Goal: Communication & Community: Connect with others

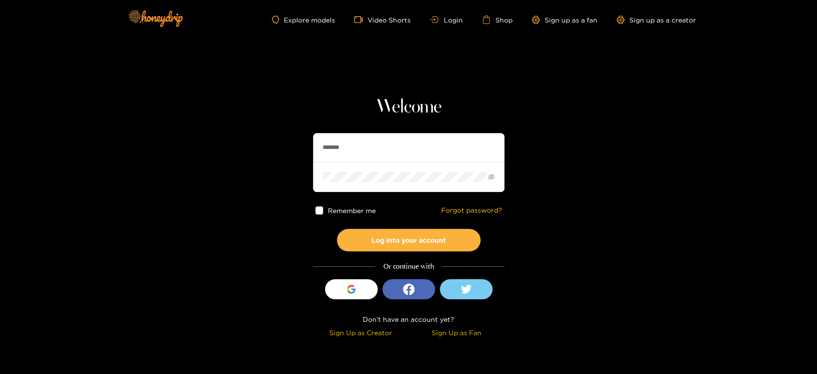
drag, startPoint x: 398, startPoint y: 155, endPoint x: 299, endPoint y: 144, distance: 99.1
click at [299, 144] on section "Welcome ******* Remember me Forgot password? Log into your account Or continue …" at bounding box center [408, 170] width 817 height 340
paste input "**"
type input "*********"
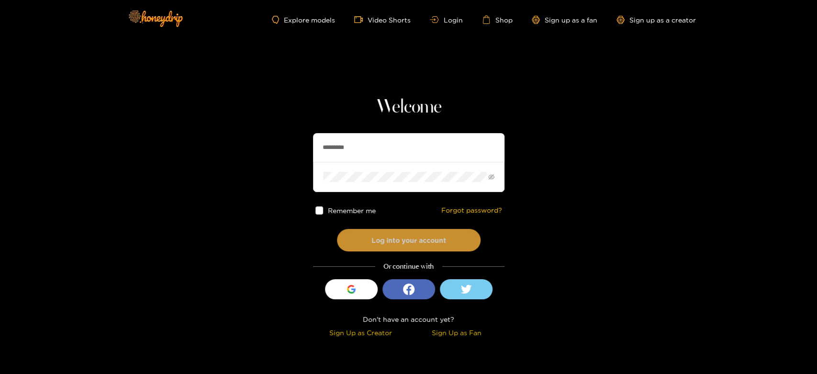
click at [368, 233] on button "Log into your account" at bounding box center [409, 240] width 144 height 22
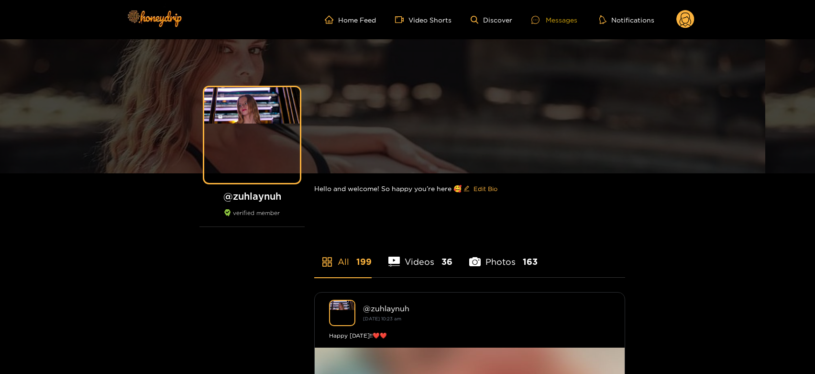
click at [544, 16] on div at bounding box center [539, 20] width 14 height 8
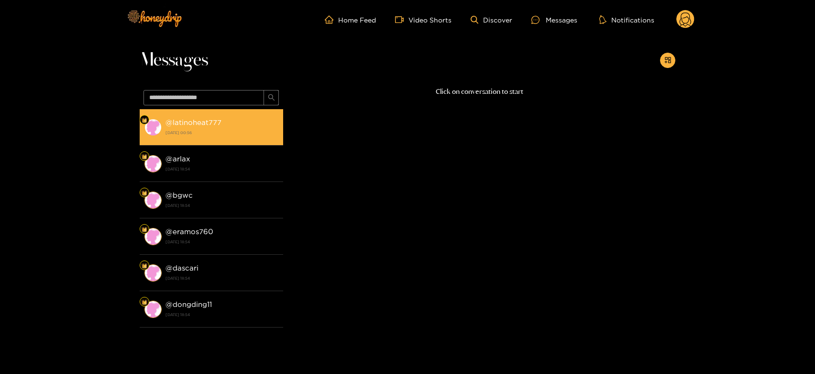
click at [198, 125] on strong "@ latinoheat777" at bounding box center [194, 122] width 56 height 8
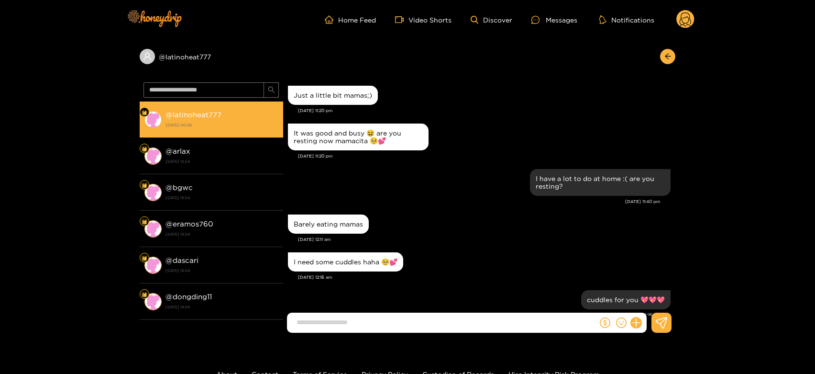
scroll to position [980, 0]
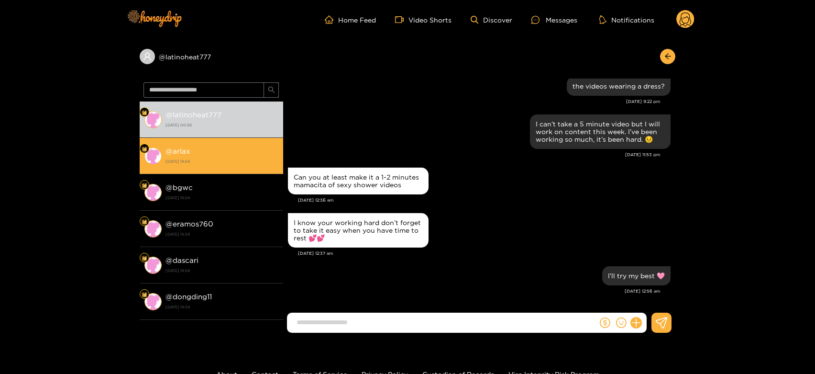
click at [204, 147] on div "@ arlax [DATE] 18:54" at bounding box center [222, 156] width 113 height 22
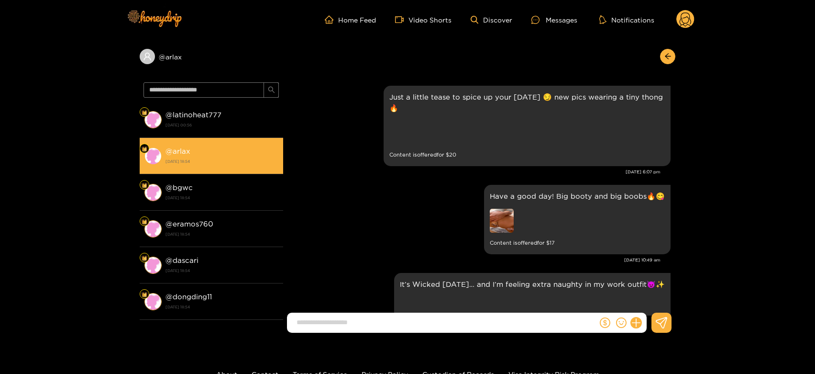
scroll to position [2038, 0]
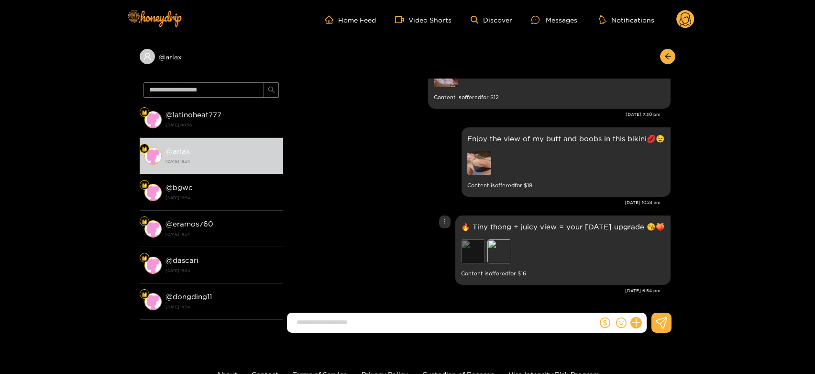
click at [471, 251] on div "Preview" at bounding box center [473, 251] width 24 height 24
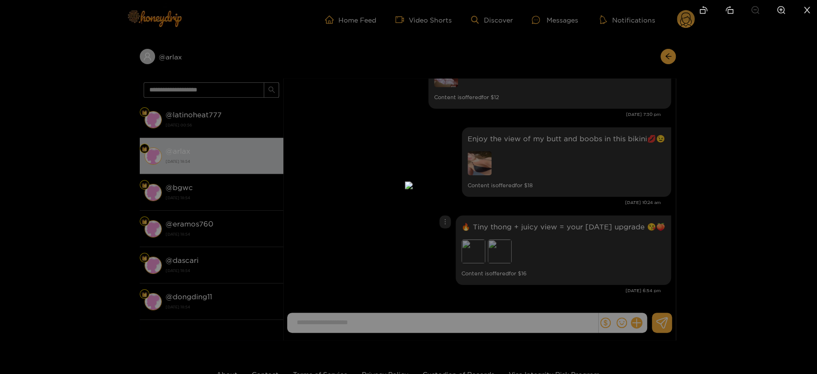
click at [565, 221] on div at bounding box center [408, 187] width 817 height 374
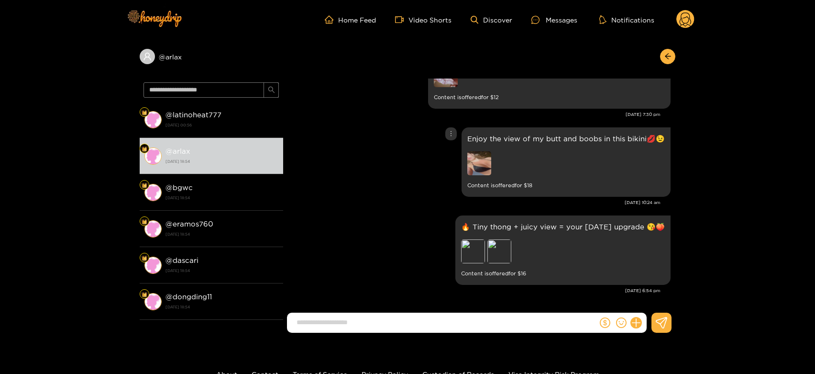
click at [478, 161] on img at bounding box center [479, 163] width 24 height 24
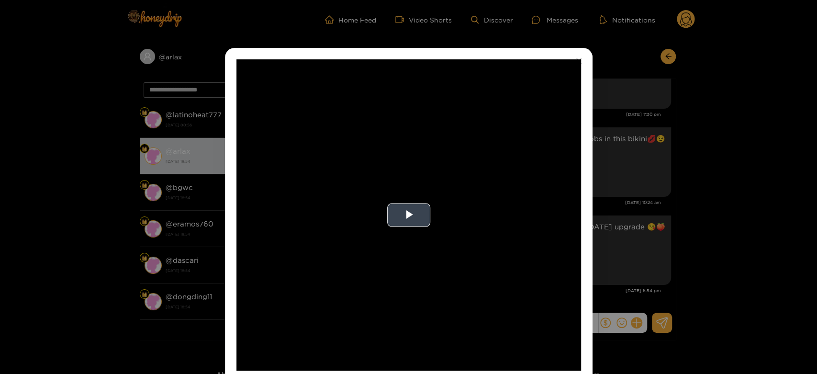
click at [523, 184] on video "Video Player" at bounding box center [408, 214] width 344 height 311
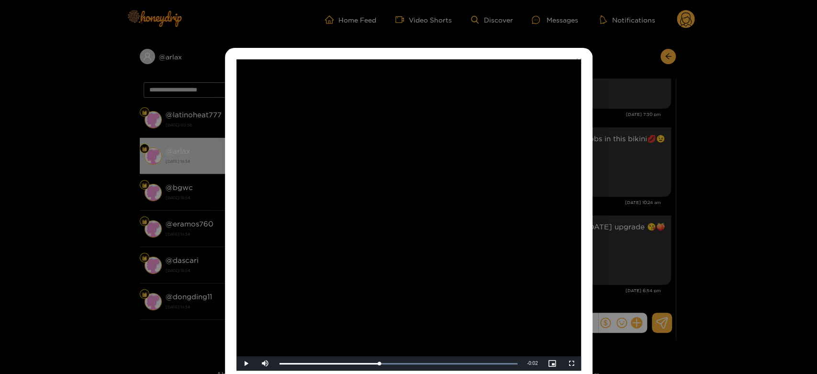
click at [651, 202] on div "**********" at bounding box center [408, 187] width 817 height 374
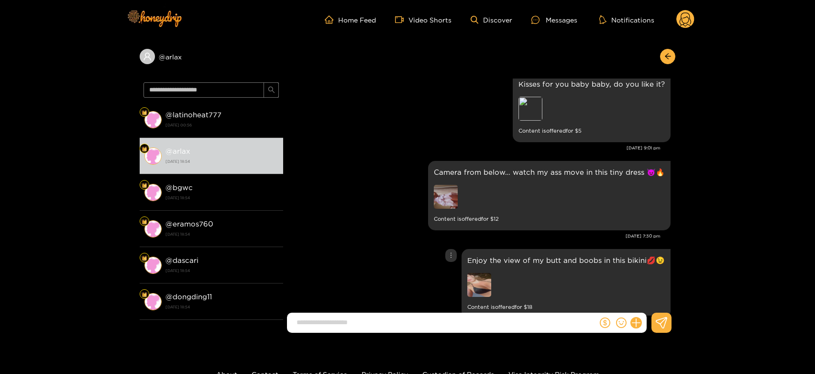
scroll to position [1878, 0]
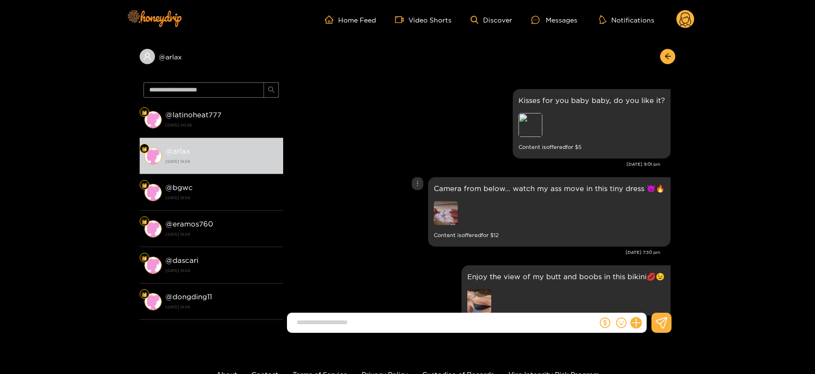
click at [451, 225] on img at bounding box center [446, 213] width 24 height 24
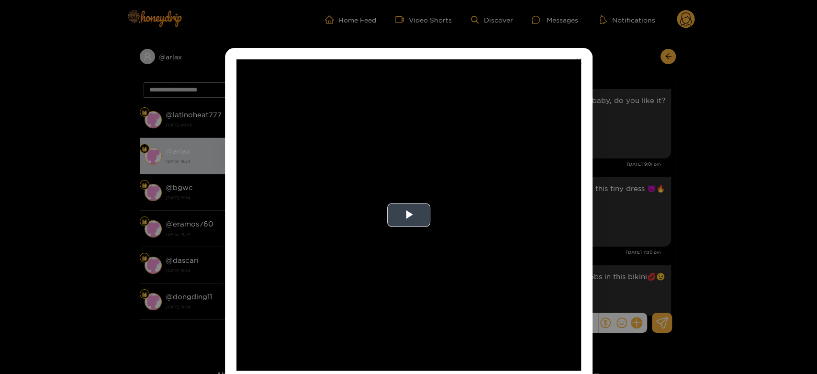
click at [509, 226] on video "Video Player" at bounding box center [408, 214] width 344 height 311
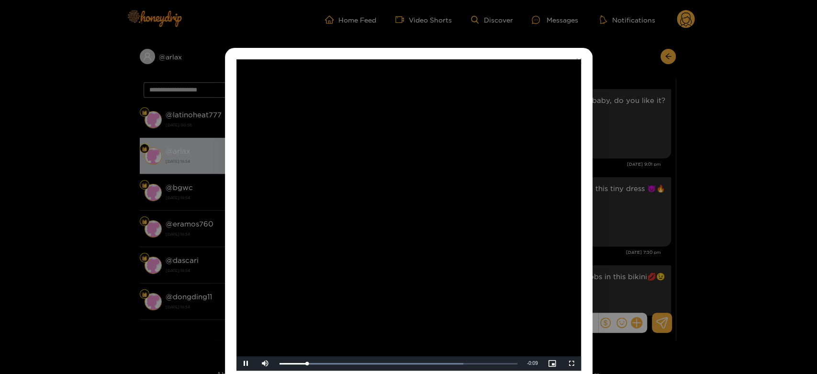
click at [509, 226] on video "Video Player" at bounding box center [408, 214] width 344 height 311
click at [617, 211] on div "**********" at bounding box center [408, 187] width 817 height 374
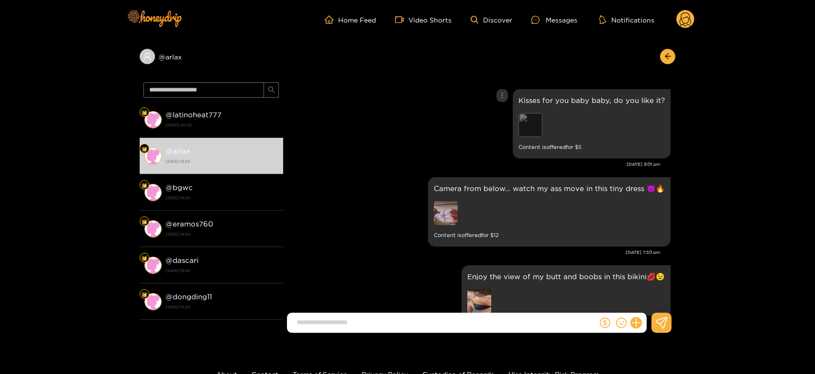
click at [528, 137] on div "Preview" at bounding box center [531, 125] width 24 height 24
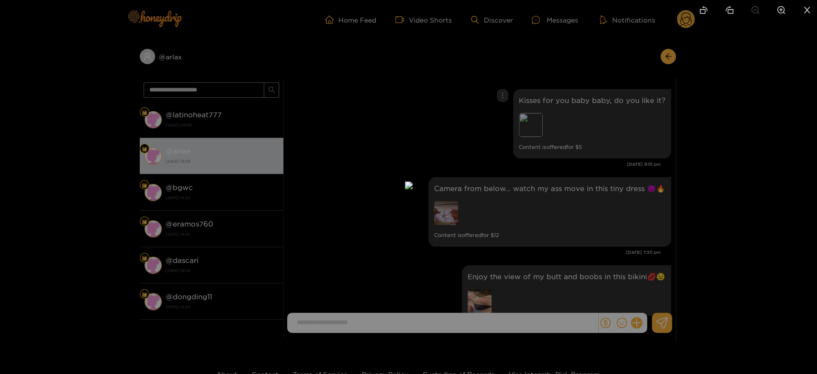
click at [562, 198] on div at bounding box center [408, 187] width 817 height 374
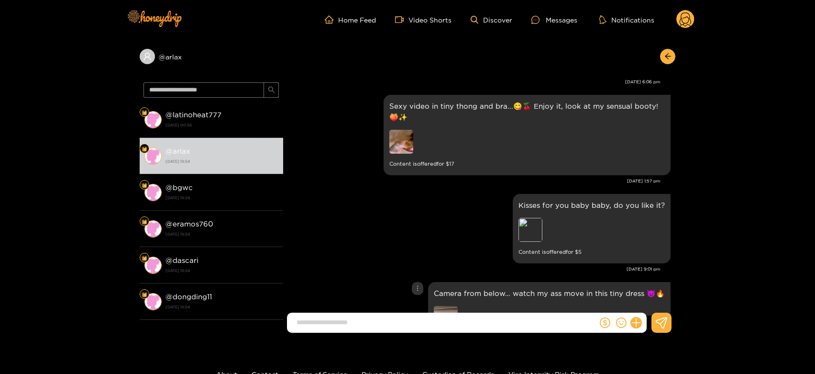
scroll to position [1772, 0]
click at [402, 155] on img at bounding box center [401, 143] width 24 height 24
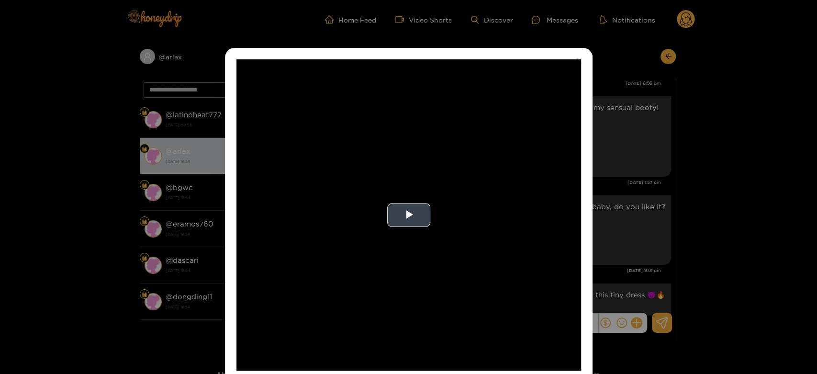
click at [476, 210] on video "Video Player" at bounding box center [408, 214] width 344 height 311
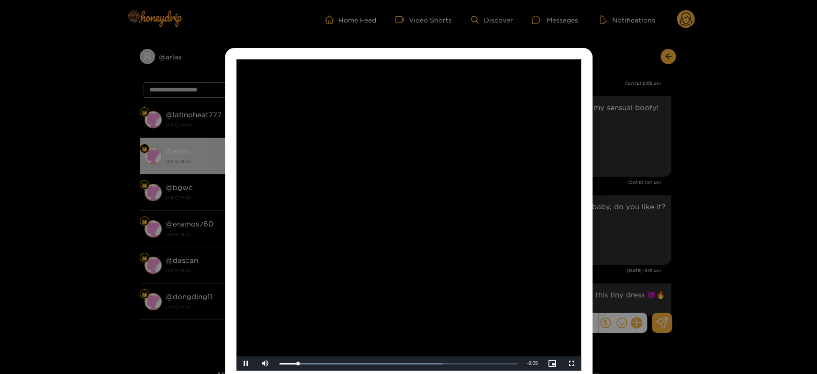
click at [476, 210] on video "Video Player" at bounding box center [408, 214] width 344 height 311
click at [626, 204] on div "**********" at bounding box center [408, 187] width 817 height 374
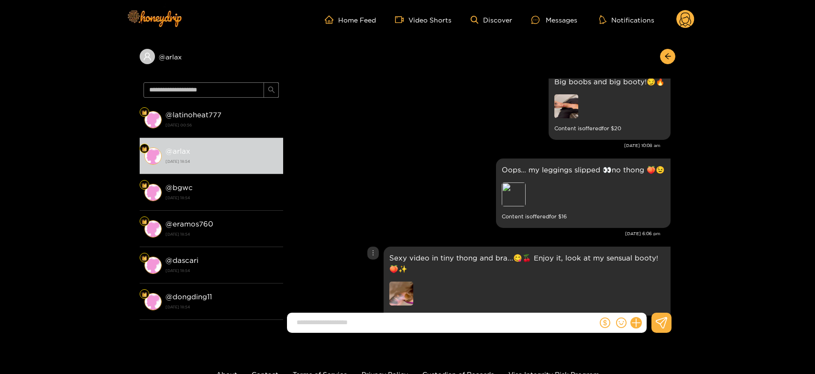
scroll to position [1612, 0]
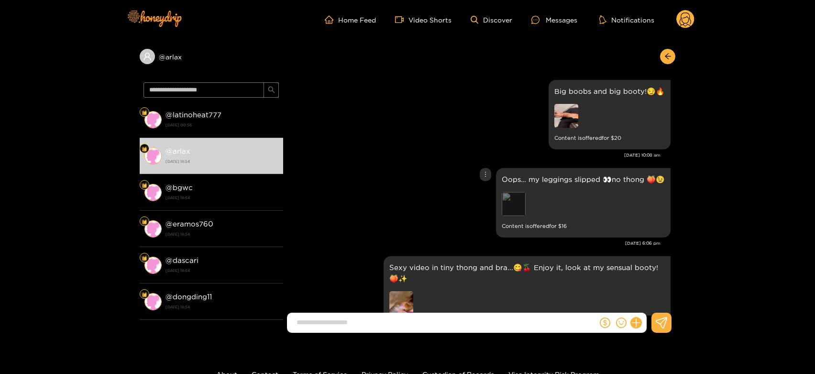
click at [509, 216] on div "Preview" at bounding box center [514, 204] width 24 height 24
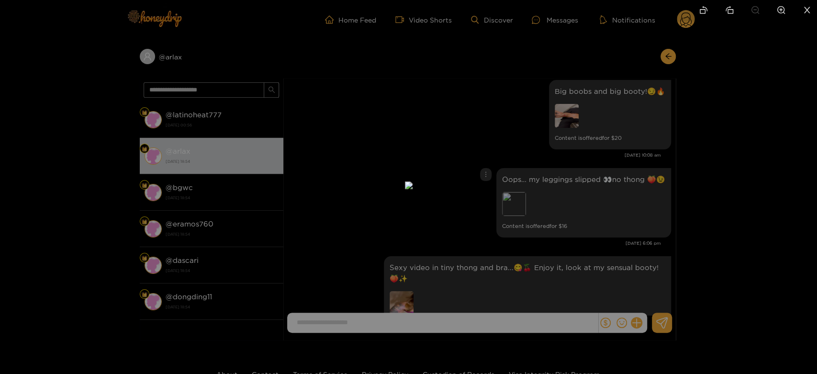
click at [594, 206] on div at bounding box center [408, 187] width 817 height 374
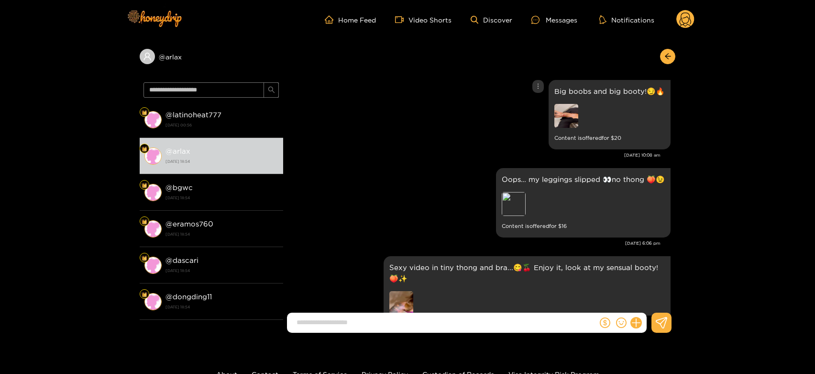
click at [567, 128] on img at bounding box center [566, 116] width 24 height 24
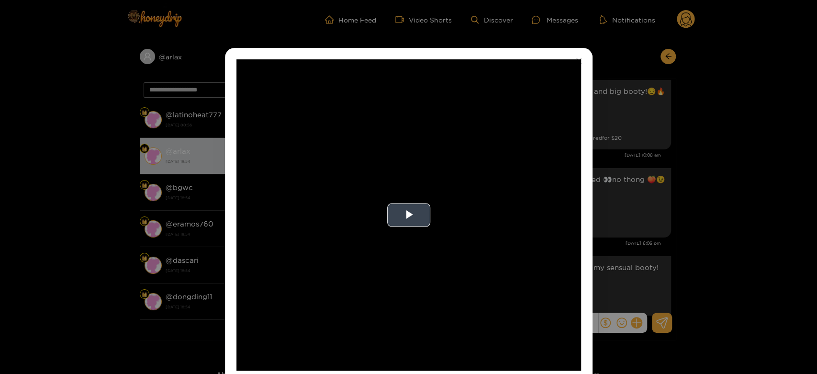
click at [501, 226] on video "Video Player" at bounding box center [408, 214] width 344 height 311
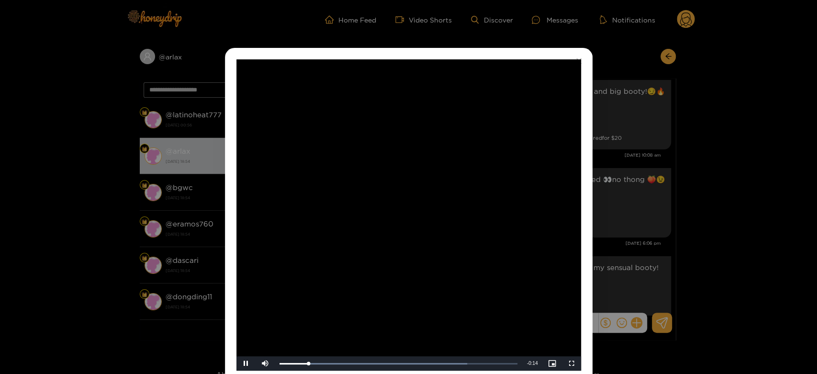
click at [498, 226] on video "Video Player" at bounding box center [408, 214] width 344 height 311
click at [622, 234] on div "**********" at bounding box center [408, 187] width 817 height 374
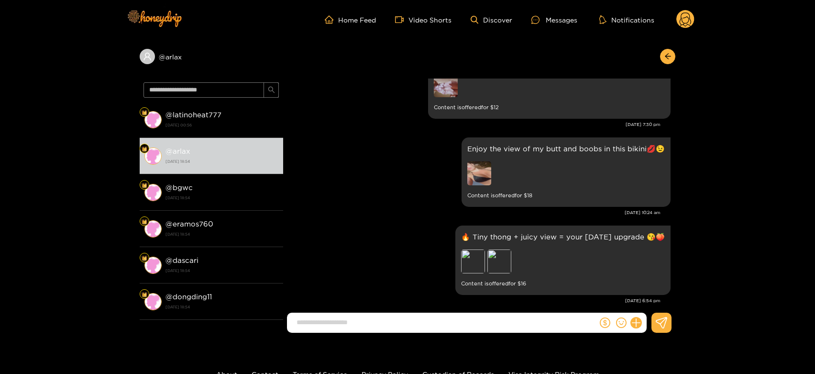
scroll to position [2038, 0]
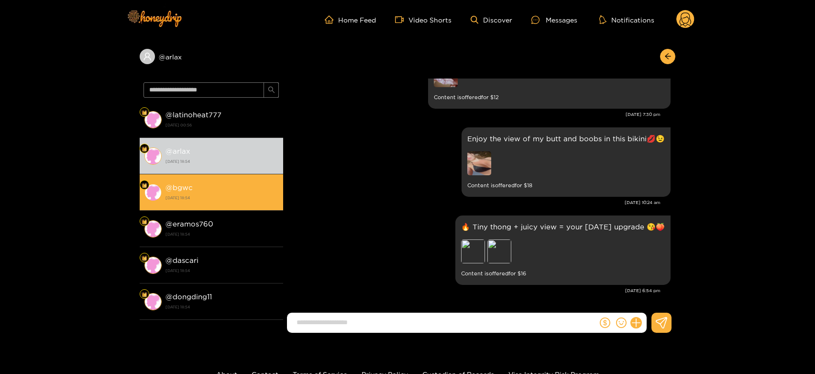
drag, startPoint x: 216, startPoint y: 197, endPoint x: 226, endPoint y: 197, distance: 9.6
click at [217, 197] on strong "[DATE] 18:54" at bounding box center [222, 197] width 113 height 9
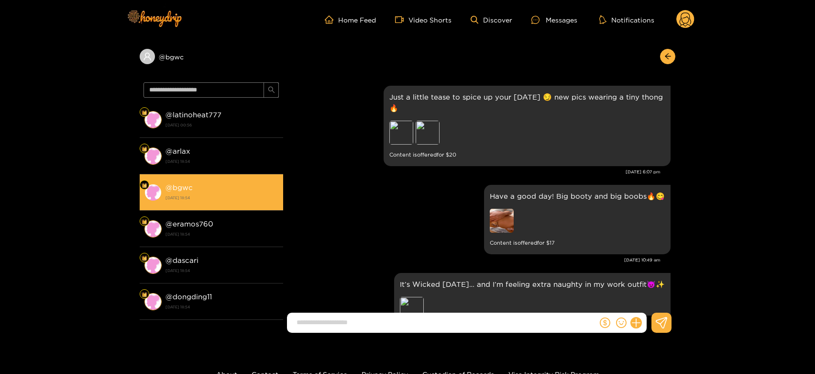
scroll to position [2038, 0]
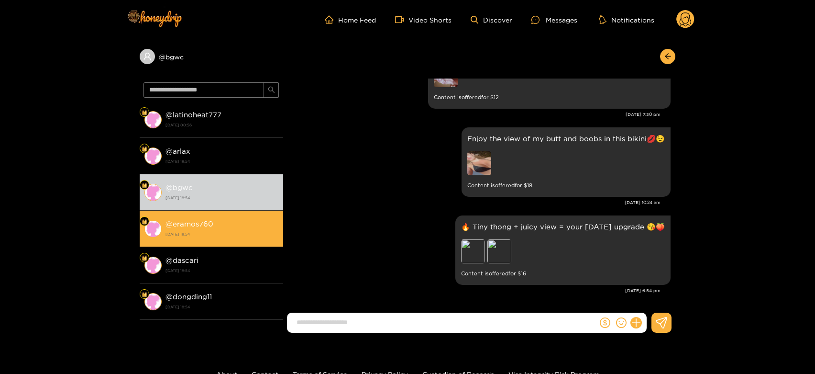
click at [203, 241] on li "@ eramos760 [DATE] 18:54" at bounding box center [212, 229] width 144 height 36
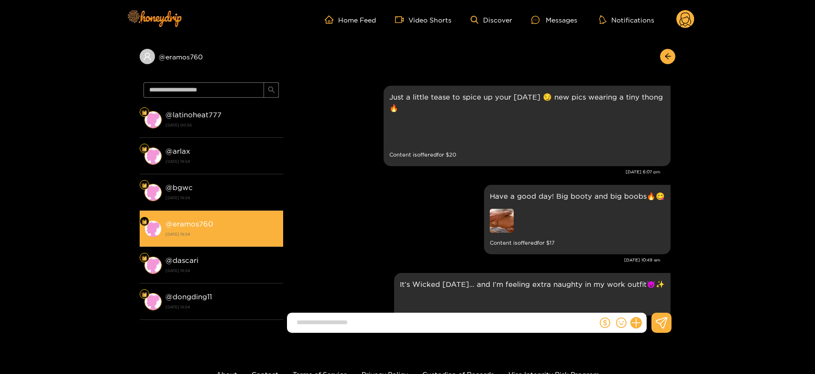
scroll to position [2038, 0]
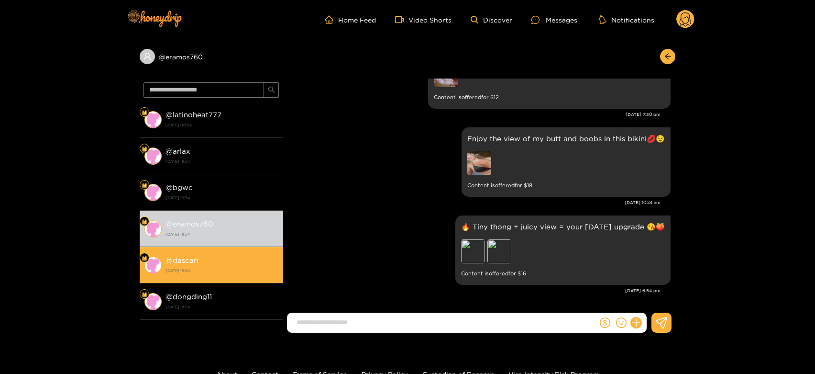
click at [235, 254] on div "@ dascari [DATE] 18:54" at bounding box center [222, 265] width 113 height 22
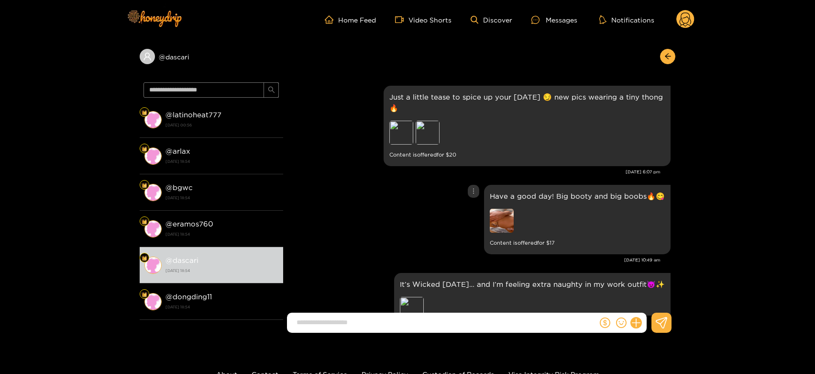
scroll to position [2038, 0]
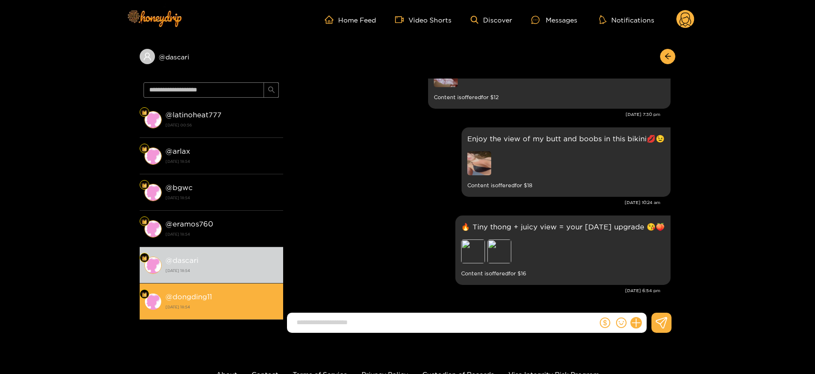
drag, startPoint x: 207, startPoint y: 294, endPoint x: 519, endPoint y: 129, distance: 352.7
click at [207, 294] on strong "@ dongding11" at bounding box center [189, 296] width 46 height 8
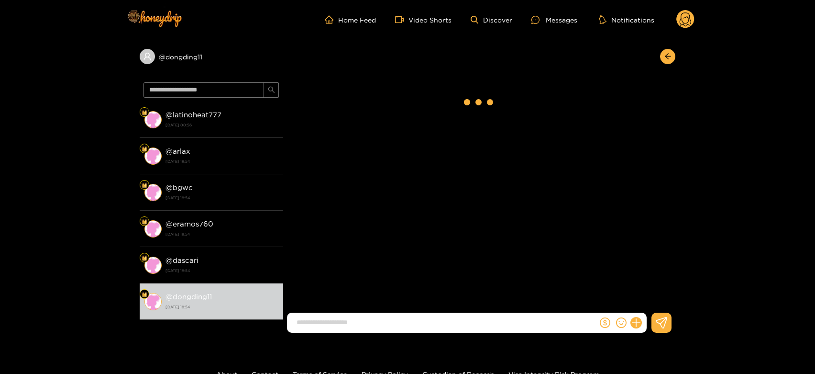
click at [690, 22] on circle at bounding box center [685, 19] width 18 height 18
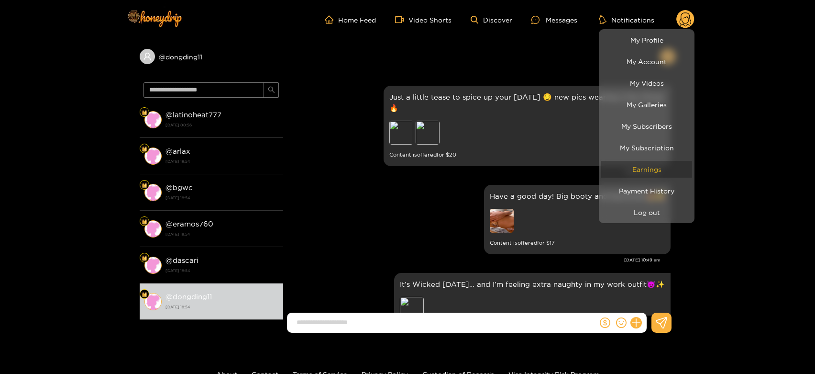
click at [643, 169] on link "Earnings" at bounding box center [646, 169] width 91 height 17
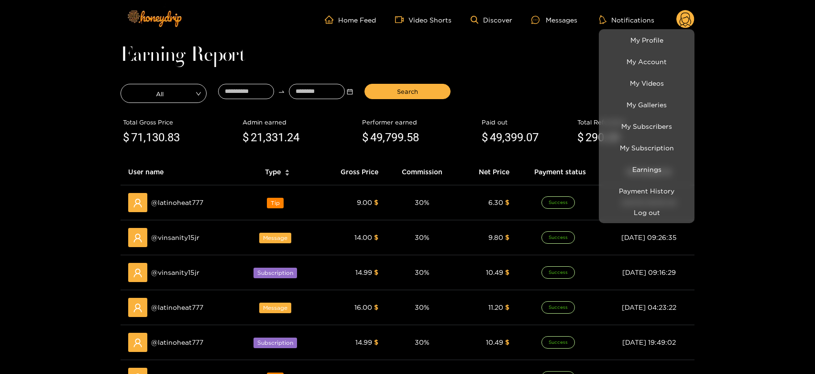
click at [186, 206] on div at bounding box center [407, 187] width 815 height 374
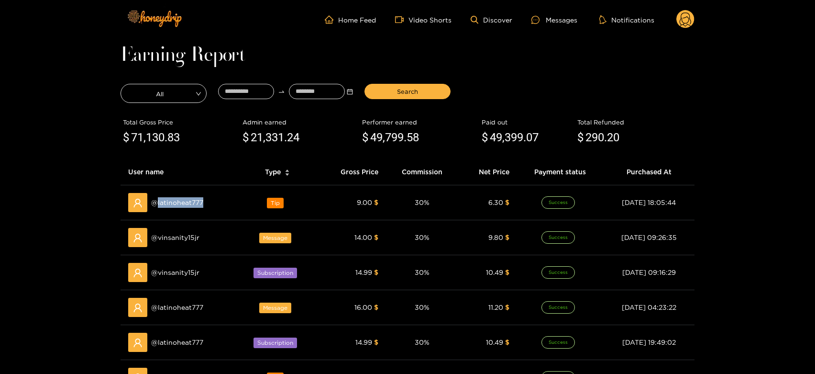
click at [186, 206] on span "@ latinoheat777" at bounding box center [177, 202] width 52 height 11
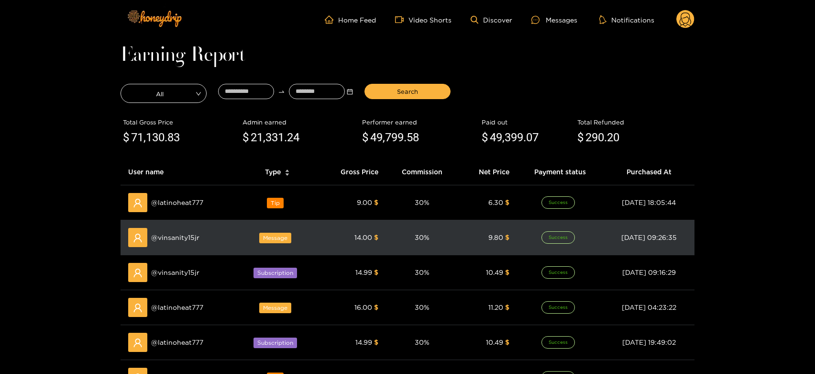
click at [184, 233] on span "@ vinsanity15jr" at bounding box center [175, 237] width 48 height 11
copy span "vinsanity15jr"
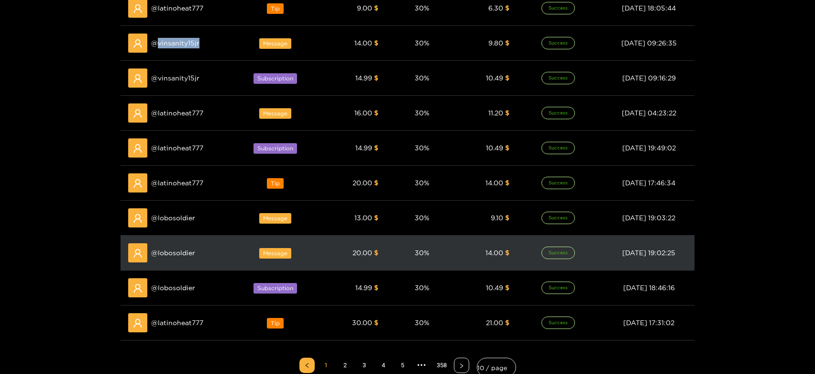
scroll to position [212, 0]
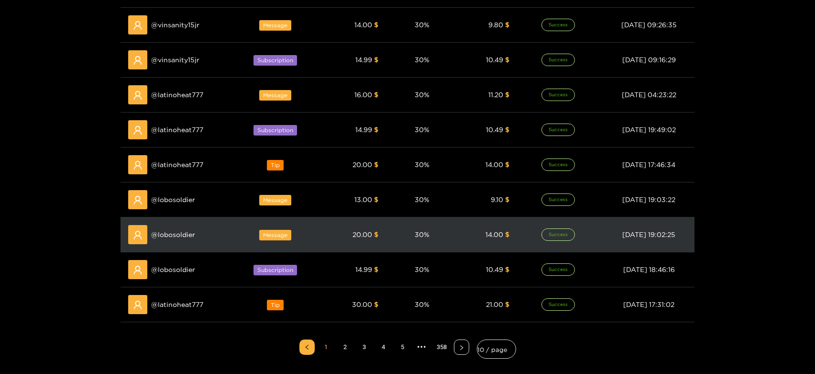
click at [183, 239] on div "@ lobosoldier" at bounding box center [178, 234] width 101 height 19
copy span "lobosoldier"
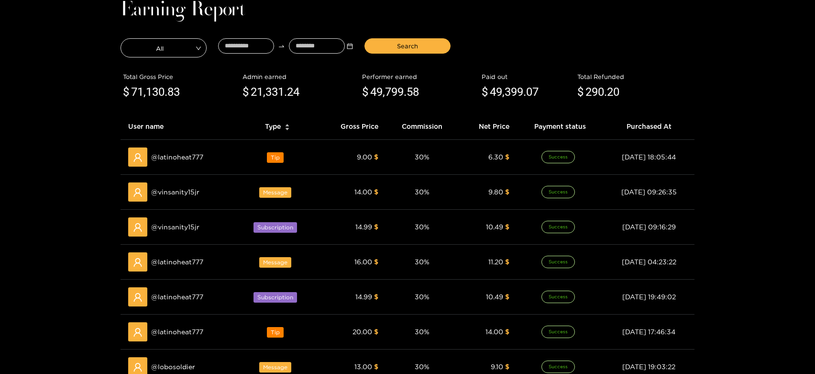
scroll to position [0, 0]
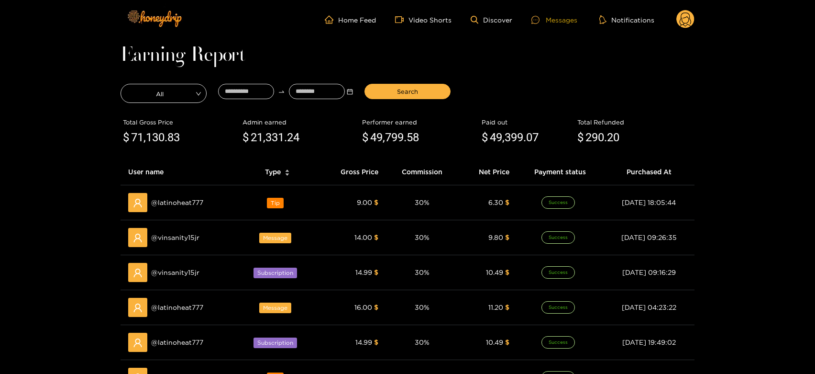
click at [555, 19] on div "Messages" at bounding box center [555, 19] width 46 height 11
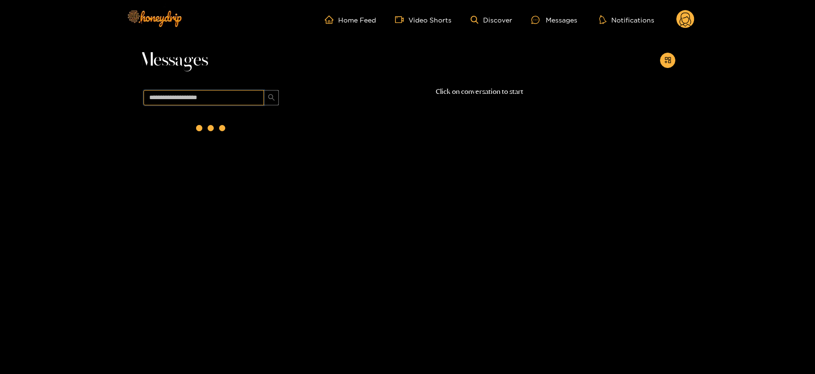
click at [189, 96] on input "text" at bounding box center [204, 97] width 121 height 15
paste input "**********"
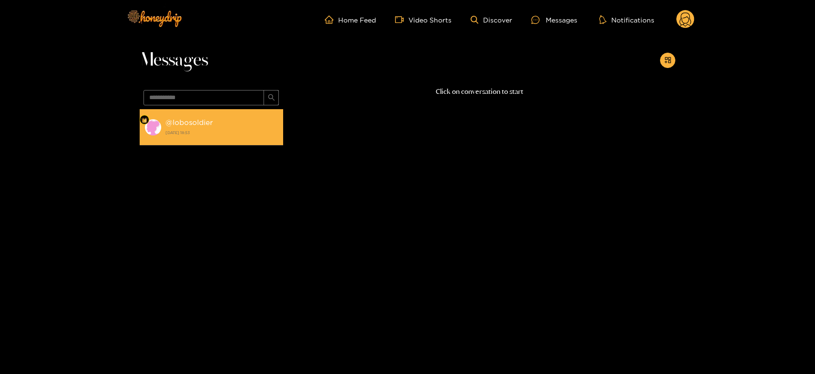
click at [174, 119] on strong "@ lobosoldier" at bounding box center [189, 122] width 47 height 8
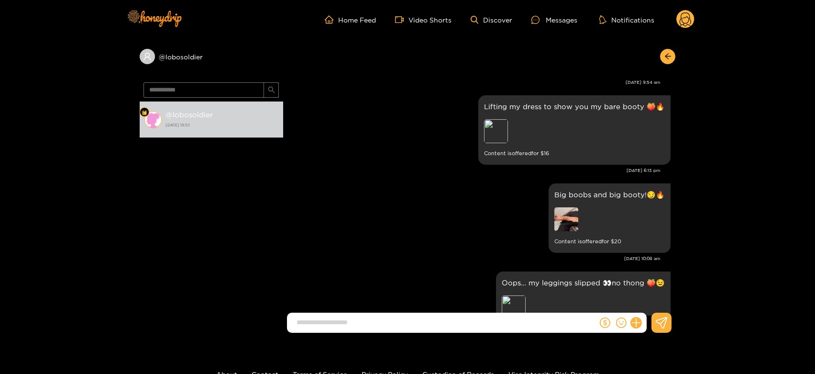
scroll to position [1496, 0]
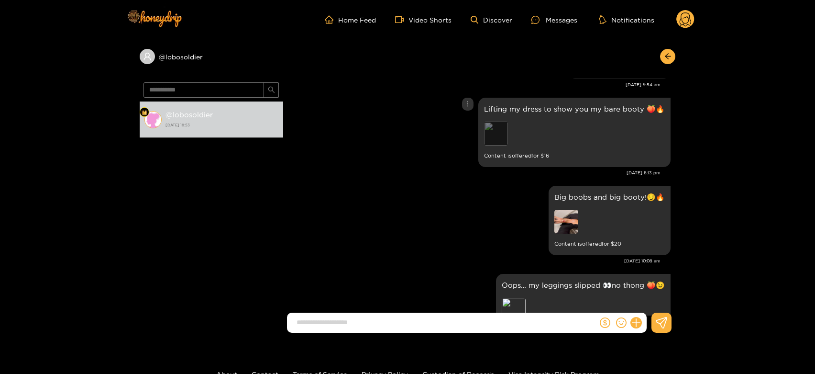
click at [502, 145] on div "Preview" at bounding box center [496, 134] width 24 height 24
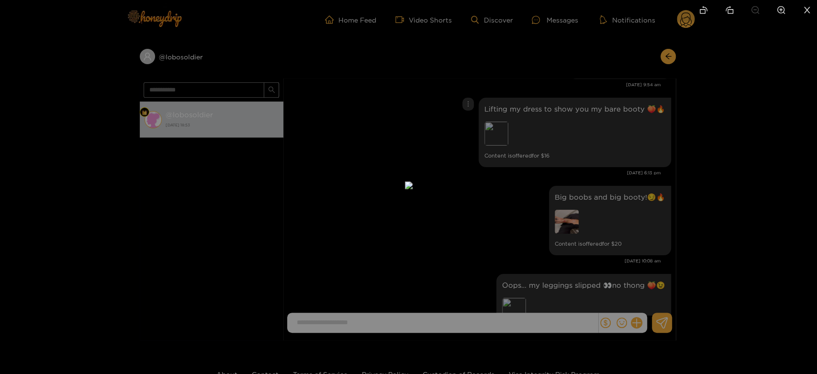
click at [582, 176] on div at bounding box center [408, 187] width 817 height 374
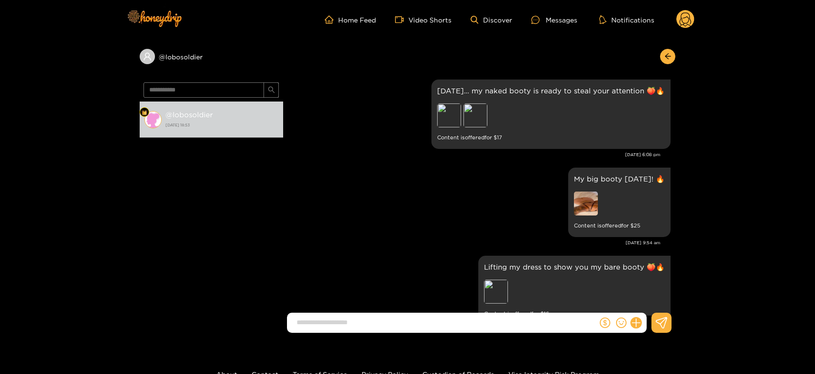
scroll to position [1336, 0]
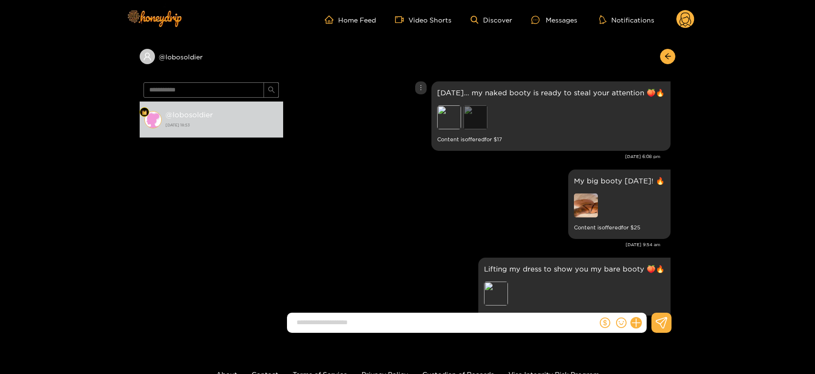
click at [464, 129] on div "Preview" at bounding box center [476, 117] width 24 height 24
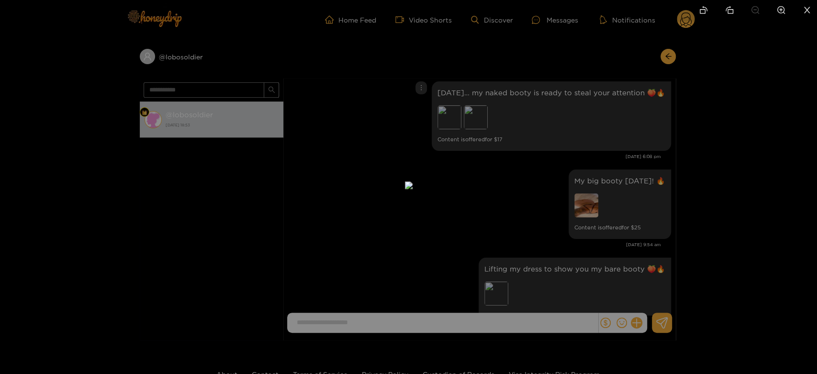
click at [586, 164] on div at bounding box center [408, 187] width 817 height 374
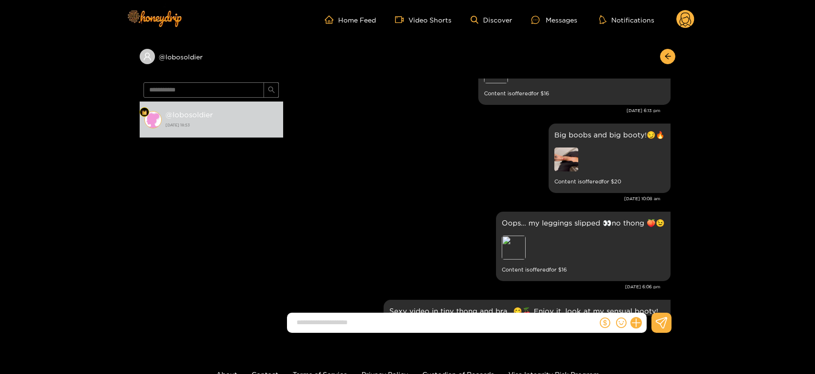
scroll to position [1549, 0]
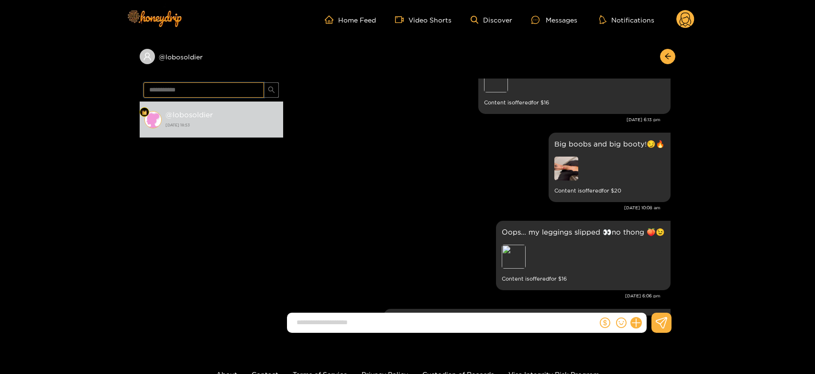
click at [203, 89] on input "**********" at bounding box center [204, 89] width 121 height 15
paste input "**"
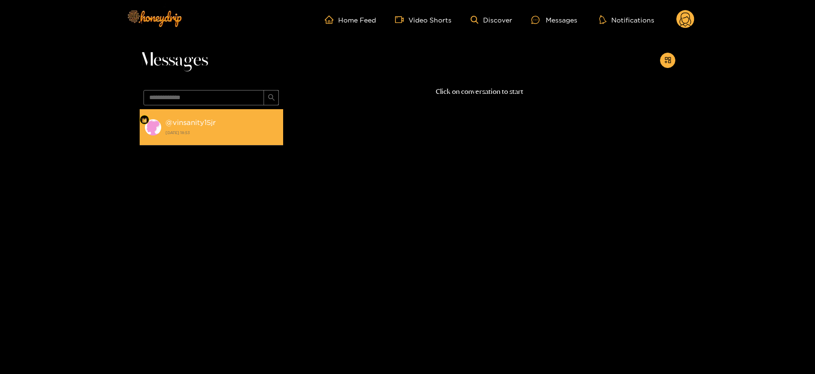
click at [214, 135] on strong "[DATE] 18:53" at bounding box center [222, 132] width 113 height 9
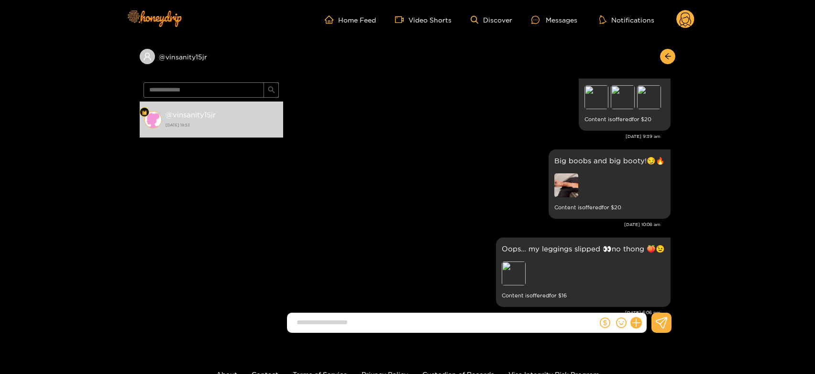
scroll to position [107, 0]
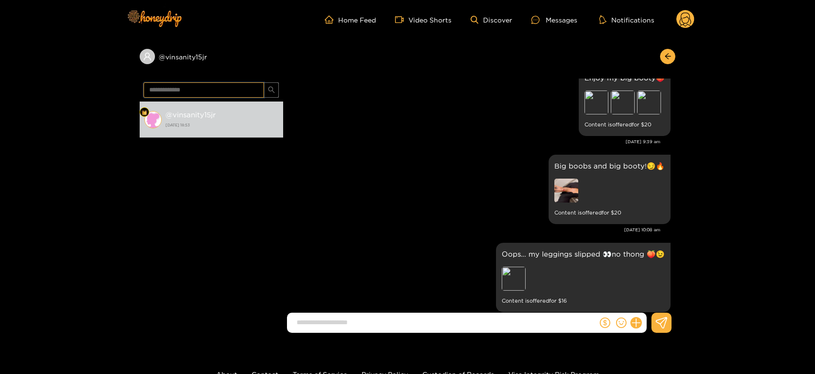
click at [190, 89] on input "**********" at bounding box center [204, 89] width 121 height 15
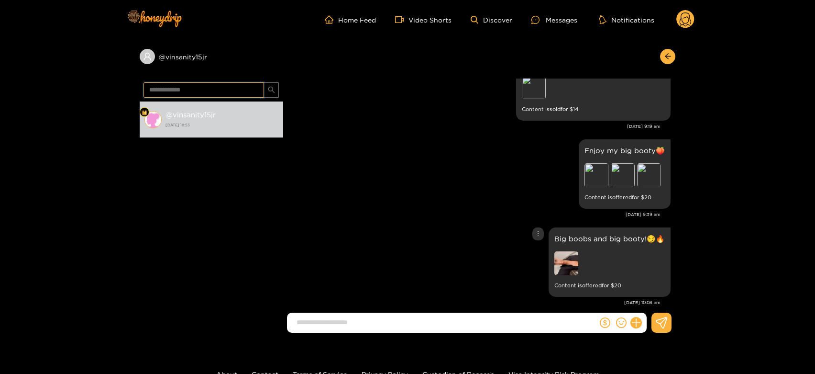
scroll to position [0, 0]
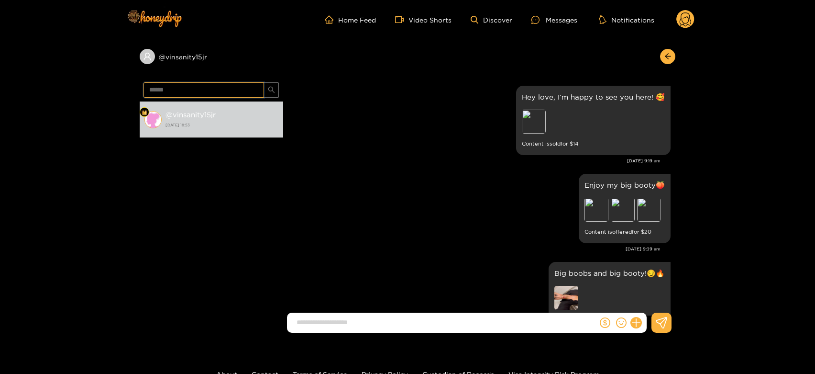
type input "******"
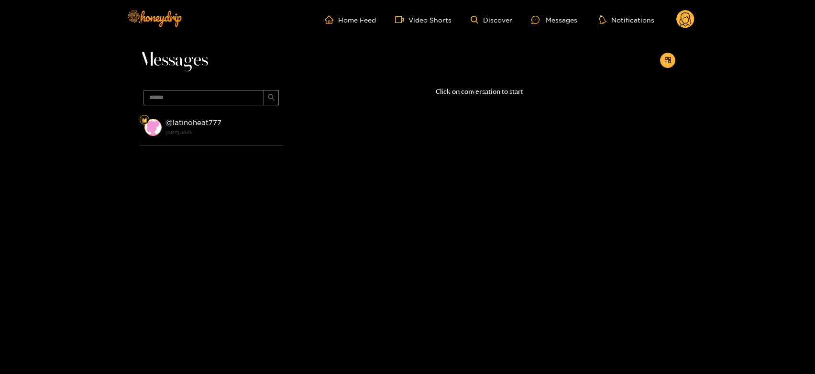
click at [220, 129] on strong "[DATE] 00:56" at bounding box center [222, 132] width 113 height 9
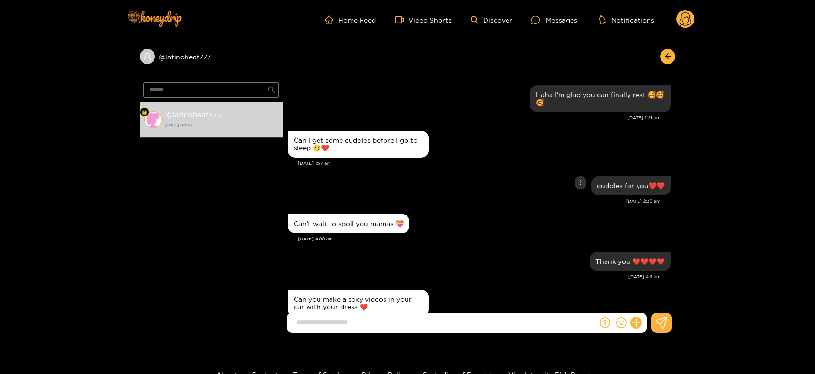
scroll to position [240, 0]
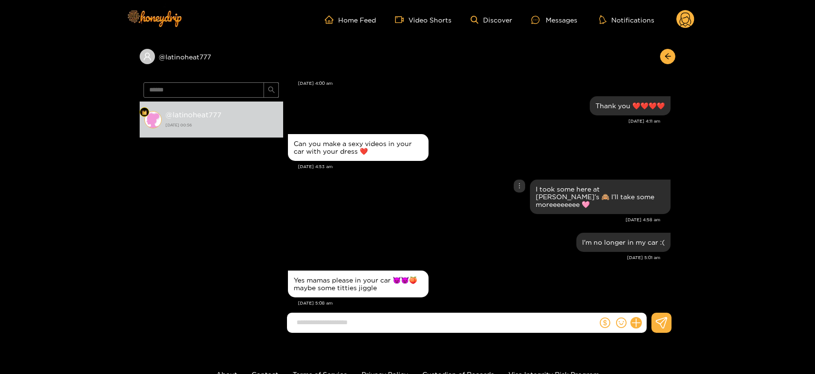
click at [432, 178] on div "I took some here at [PERSON_NAME]’s 🙈 I’ll take some moreeeeeeee 🩷" at bounding box center [479, 196] width 383 height 39
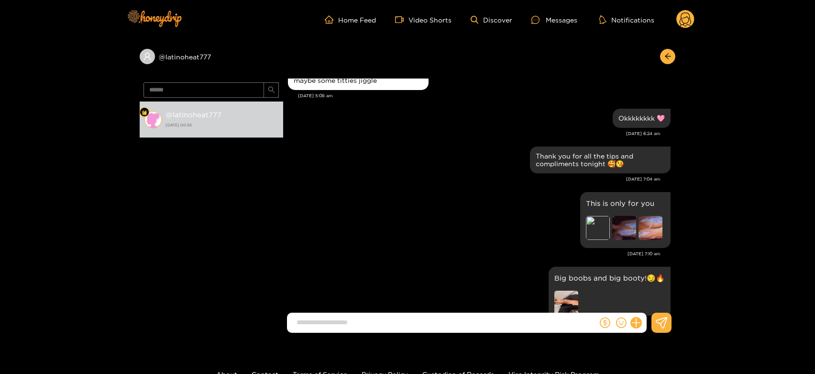
scroll to position [589, 0]
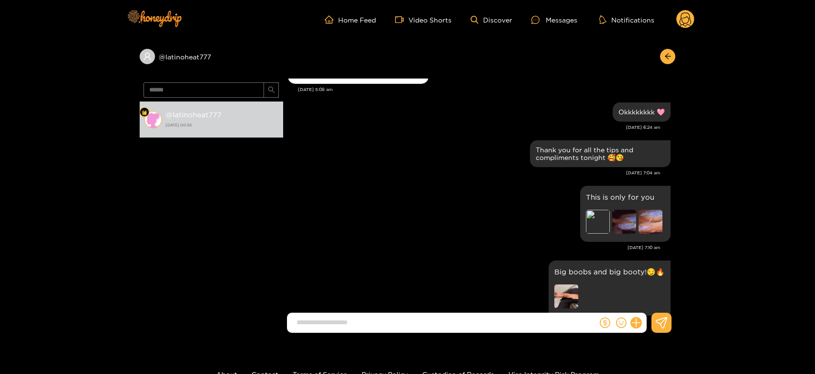
click at [140, 218] on div "@ latinoheat777 [DATE] 00:56" at bounding box center [212, 210] width 144 height 219
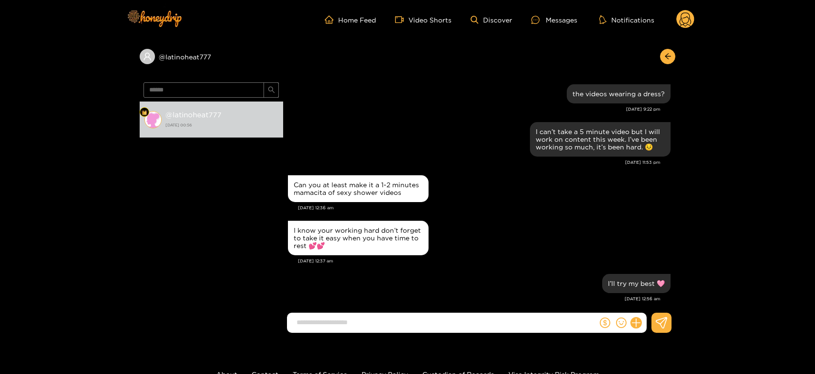
scroll to position [0, 0]
click at [688, 23] on circle at bounding box center [685, 19] width 18 height 18
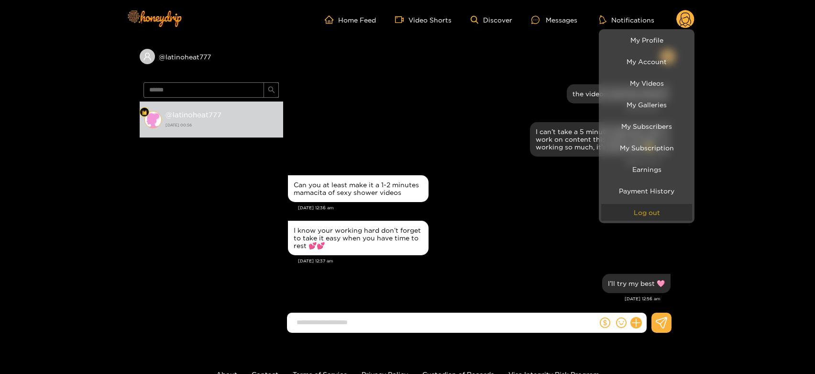
click at [635, 212] on button "Log out" at bounding box center [646, 212] width 91 height 17
